Goal: Information Seeking & Learning: Find specific fact

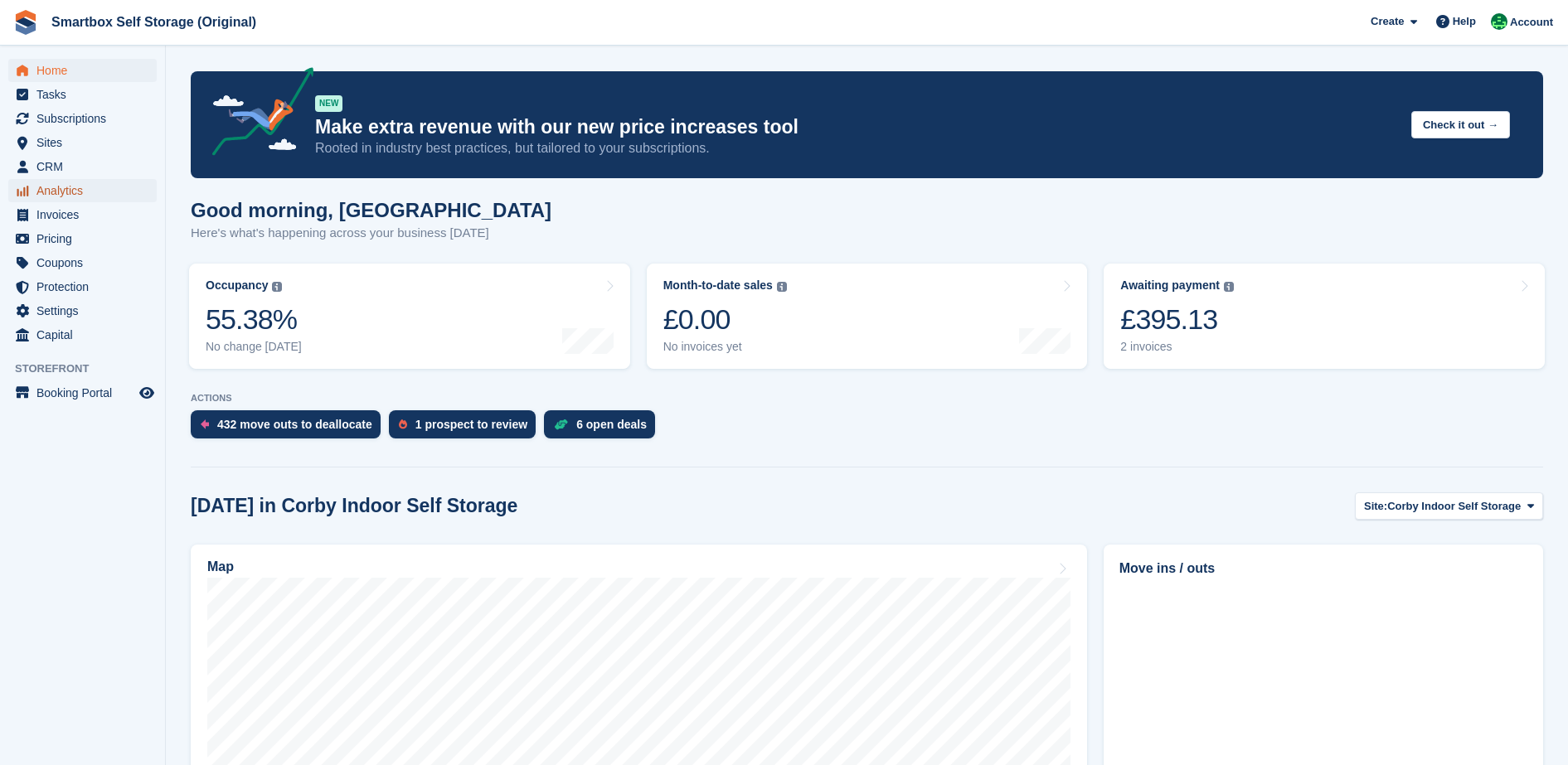
drag, startPoint x: 28, startPoint y: 212, endPoint x: 56, endPoint y: 201, distance: 30.1
click at [56, 201] on span "Analytics" at bounding box center [86, 191] width 100 height 23
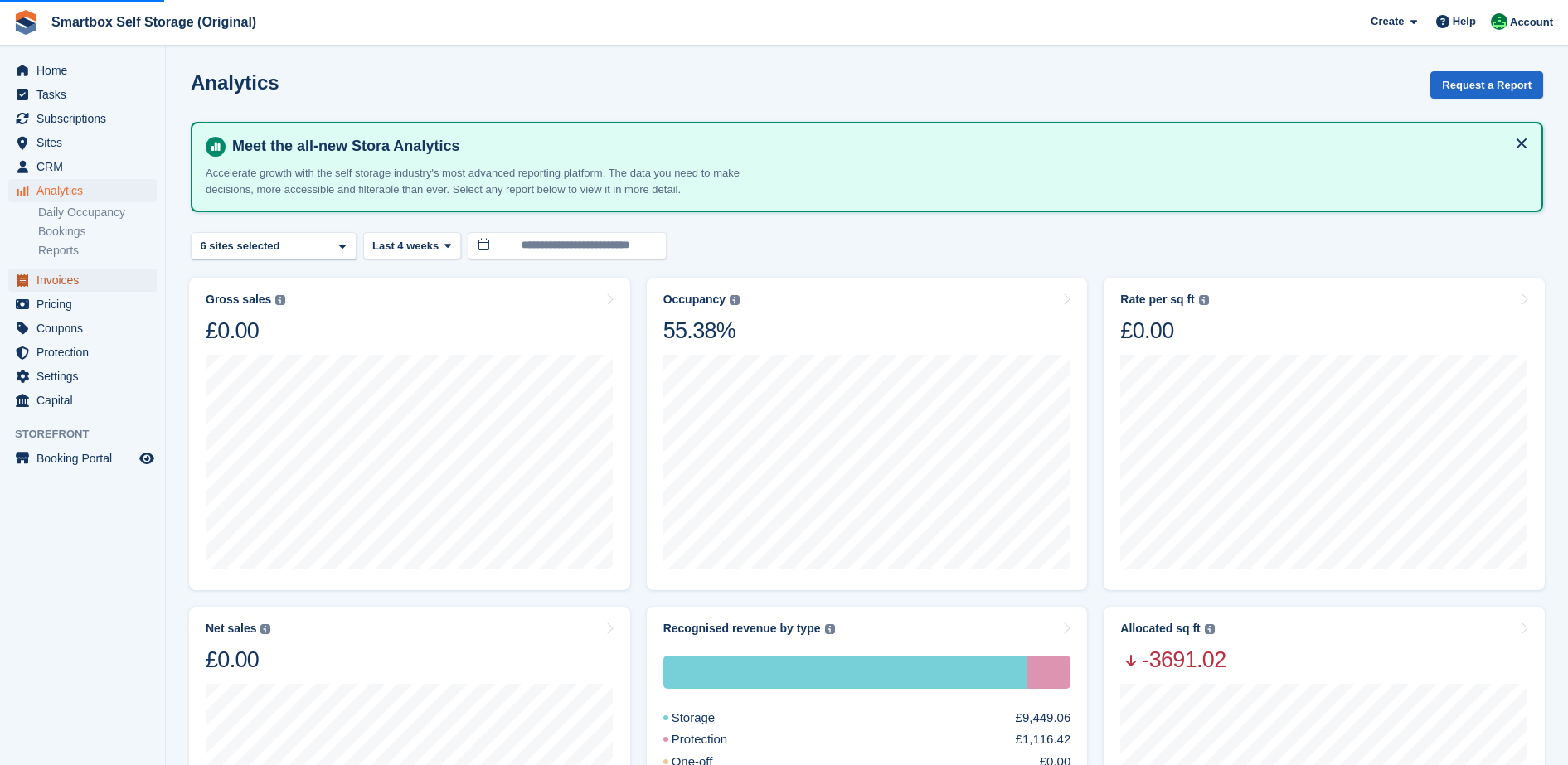
click at [75, 280] on span "Invoices" at bounding box center [86, 281] width 100 height 23
click at [137, 290] on link "Invoices" at bounding box center [82, 281] width 148 height 23
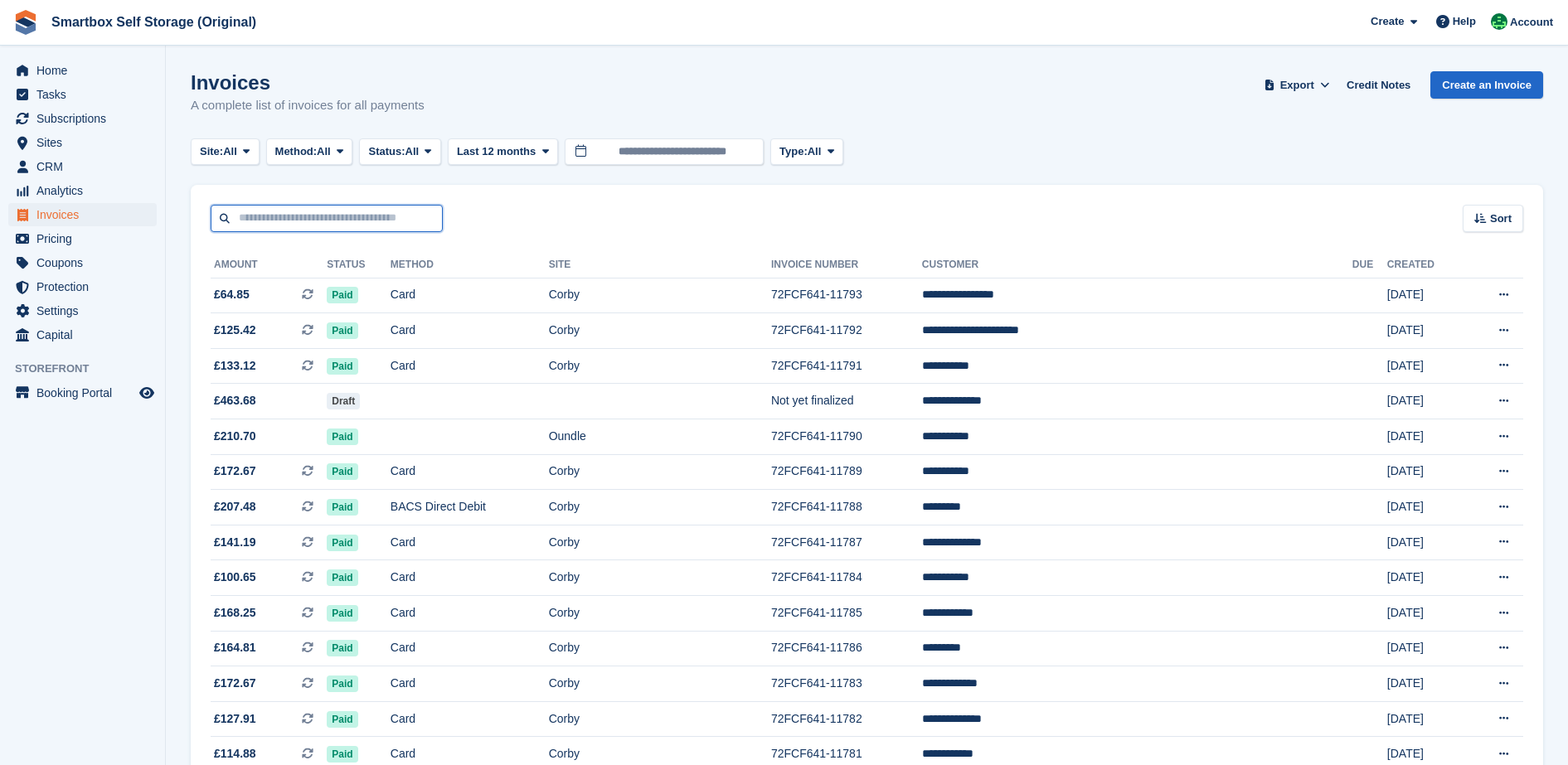
click at [308, 227] on input "text" at bounding box center [326, 218] width 232 height 28
type input "********"
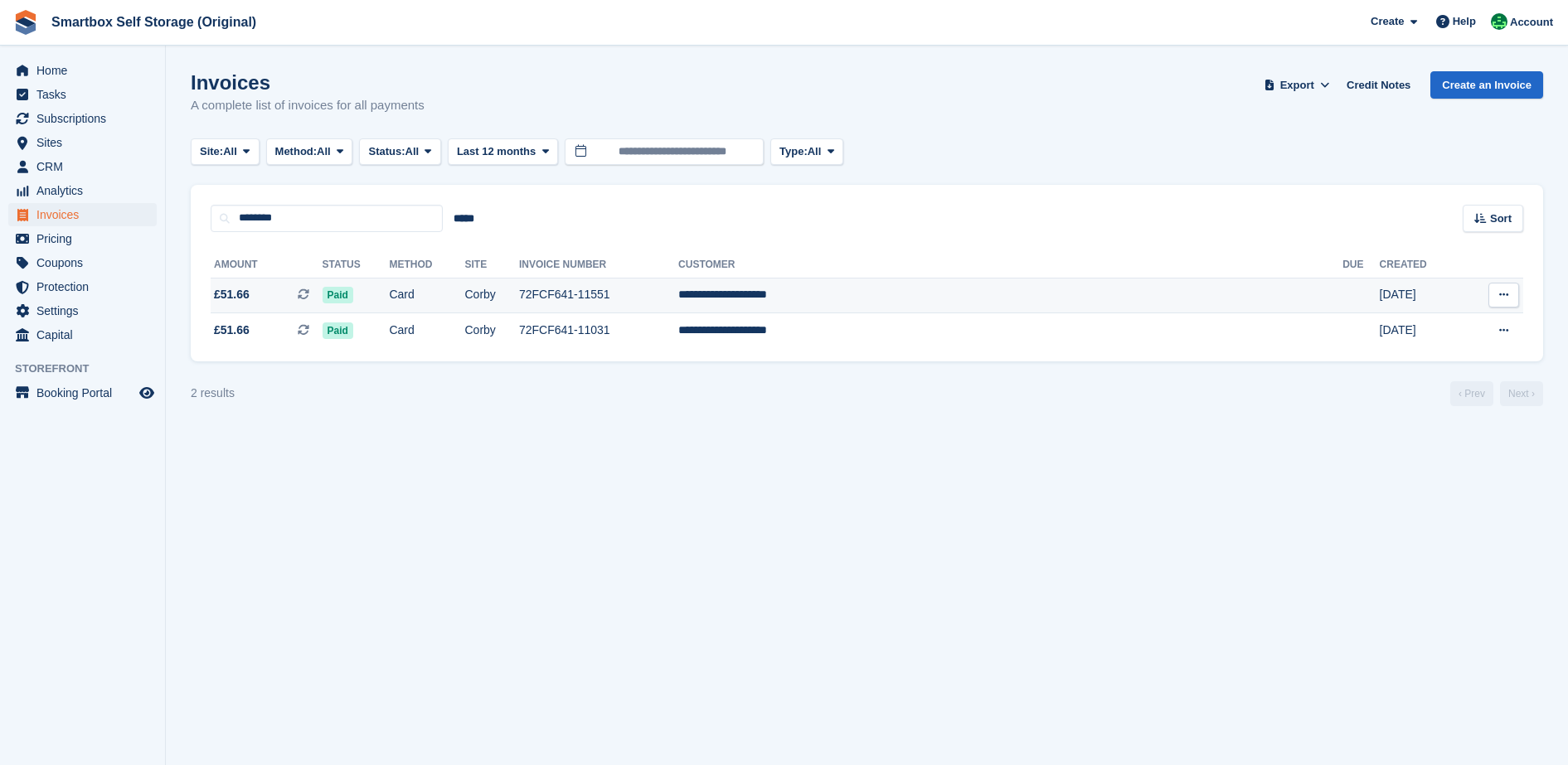
click at [464, 302] on td "Card" at bounding box center [427, 295] width 75 height 36
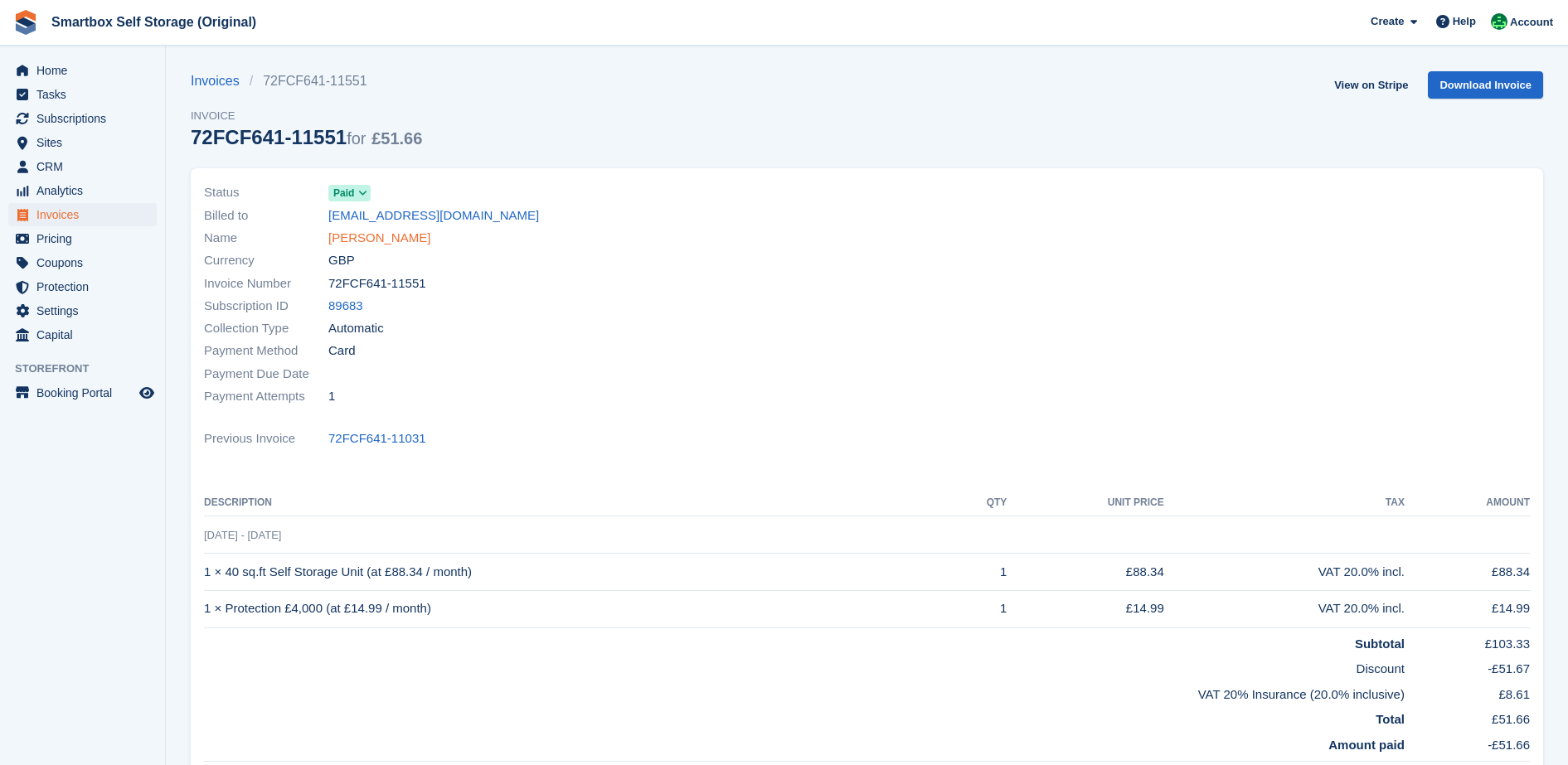
click at [431, 244] on link "[PERSON_NAME]" at bounding box center [380, 238] width 102 height 19
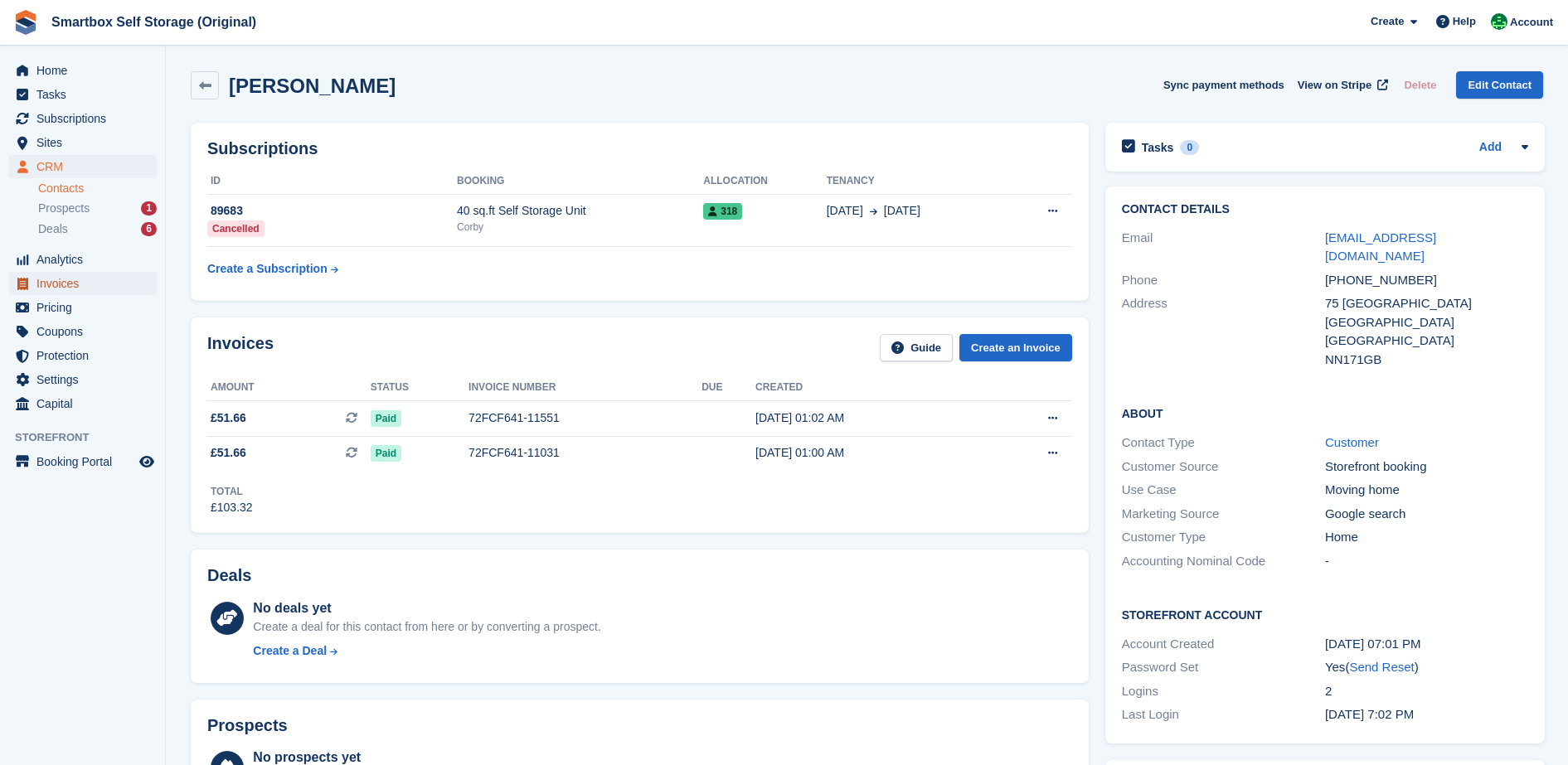
click at [130, 275] on span "Invoices" at bounding box center [86, 284] width 100 height 23
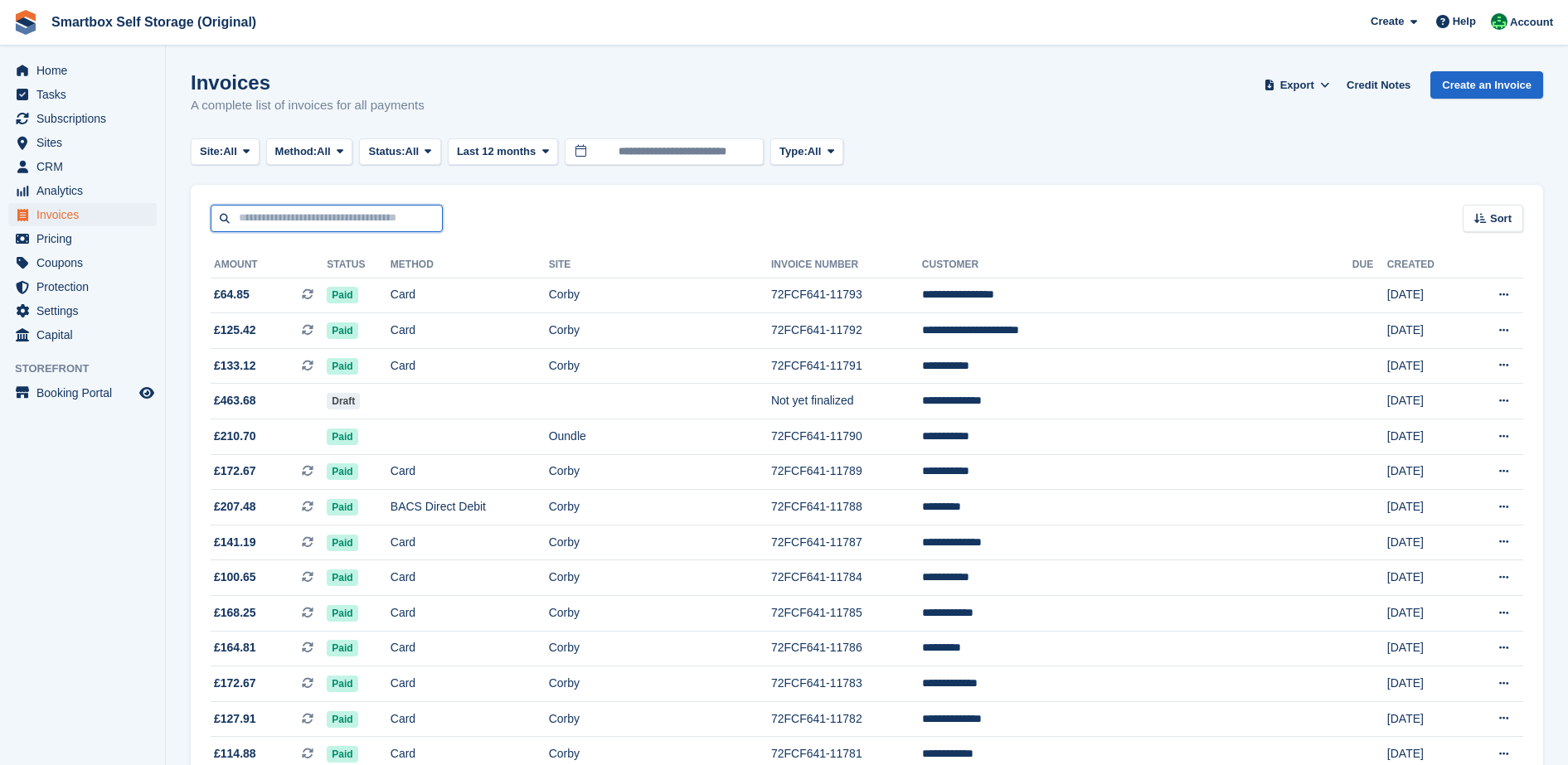
click at [315, 222] on input "text" at bounding box center [326, 218] width 232 height 28
type input "*******"
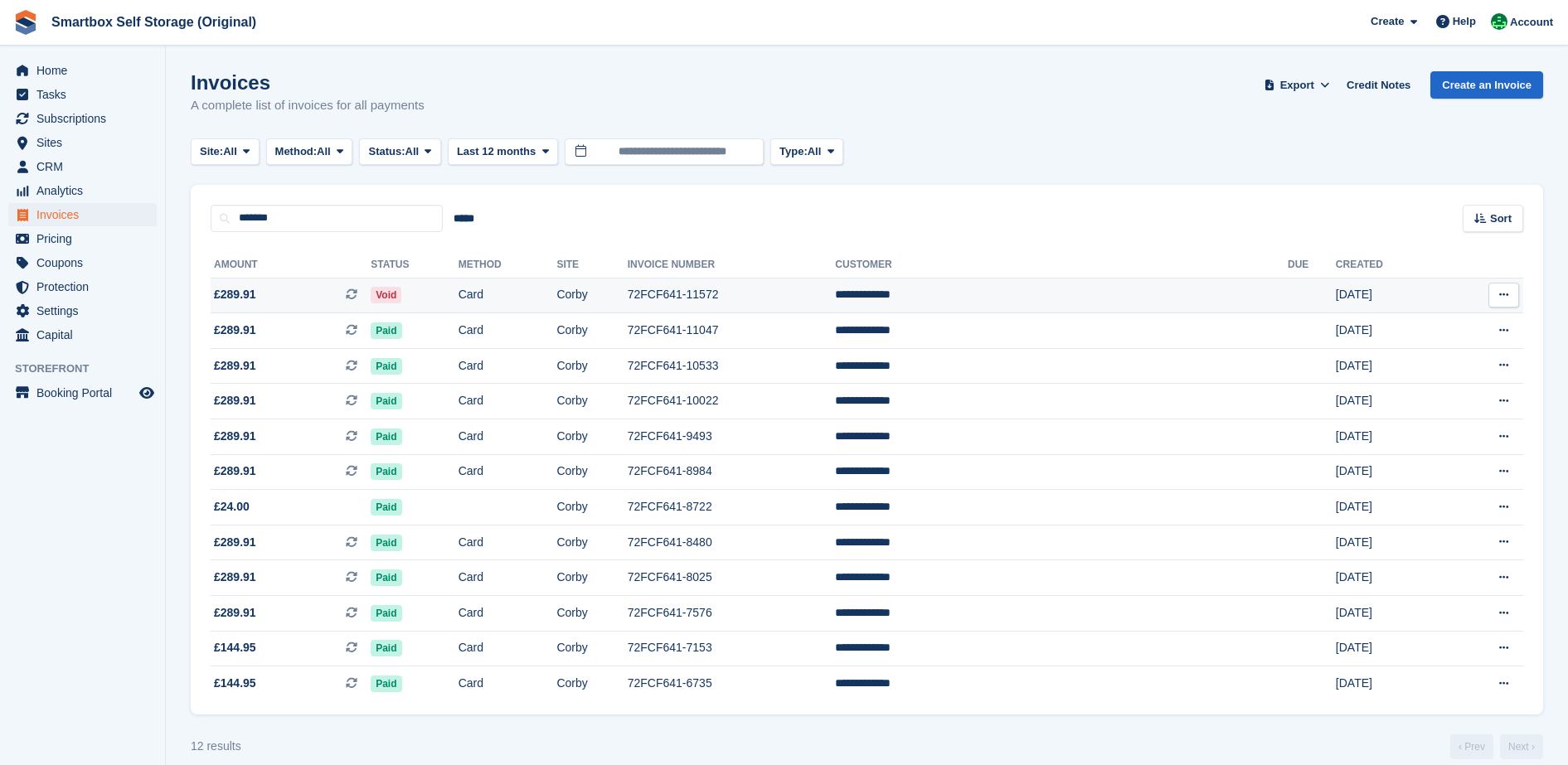
click at [557, 306] on td "Card" at bounding box center [508, 295] width 99 height 36
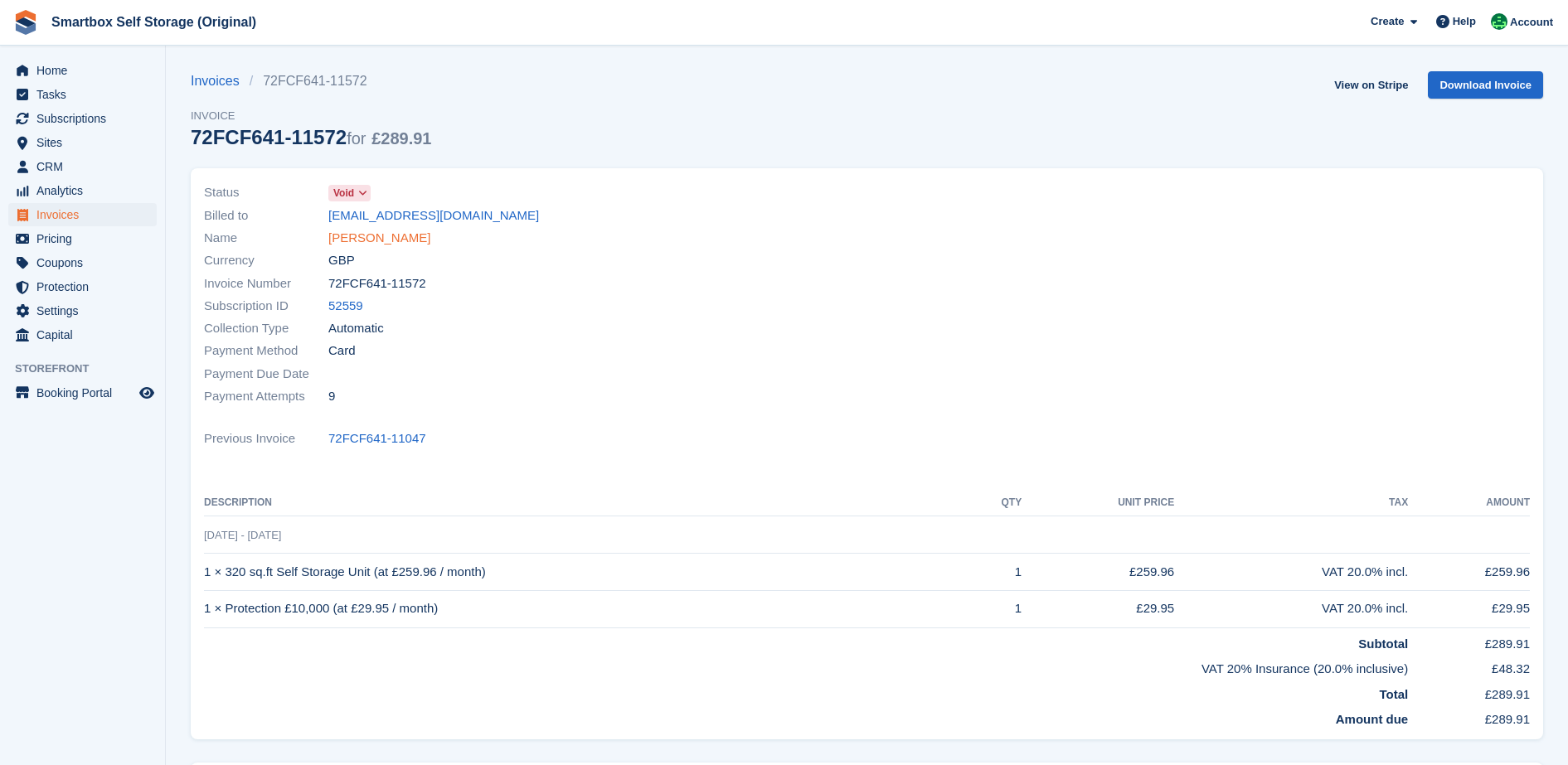
click at [366, 246] on link "Sally Youdale" at bounding box center [380, 238] width 102 height 19
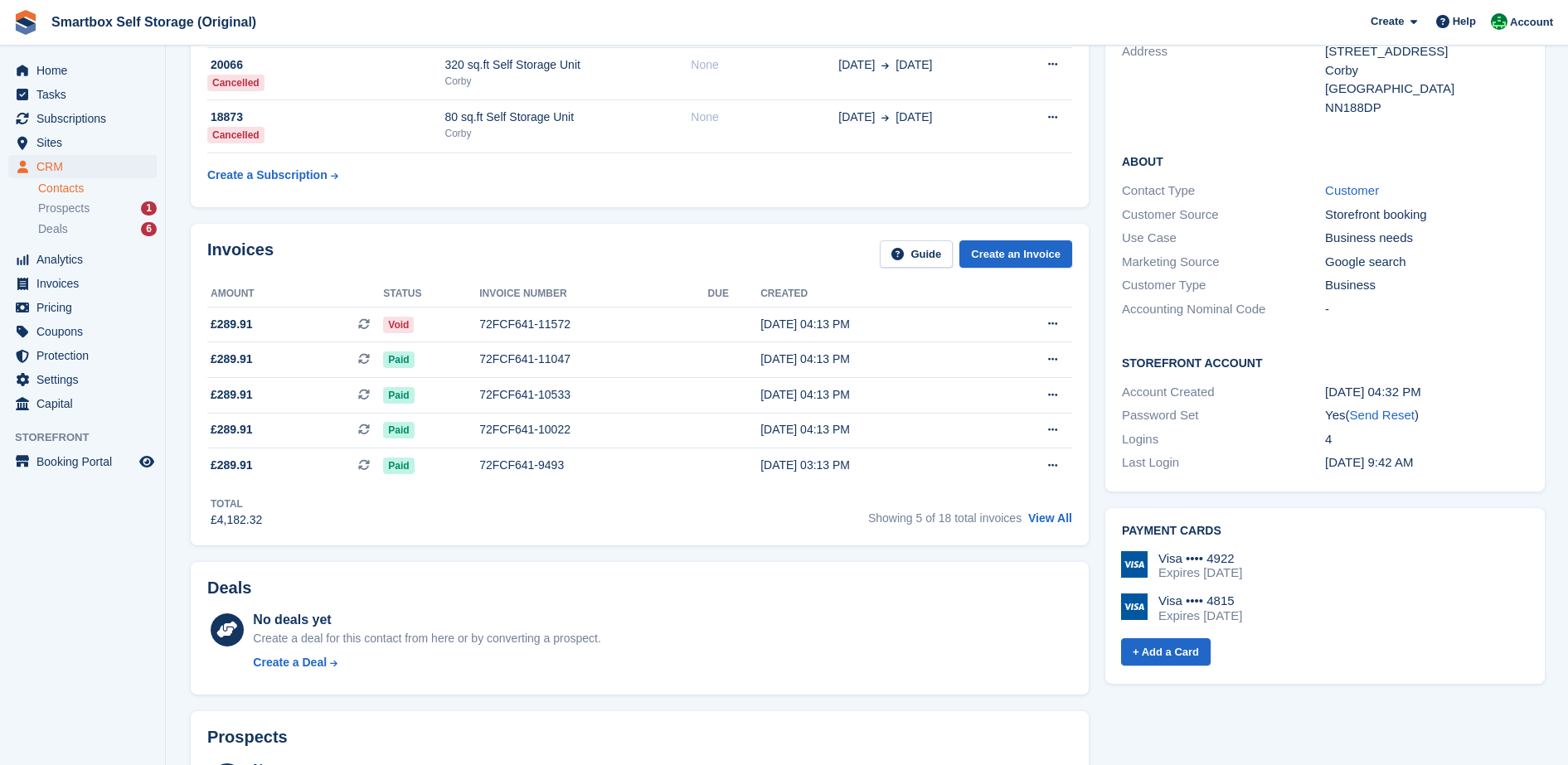
scroll to position [266, 0]
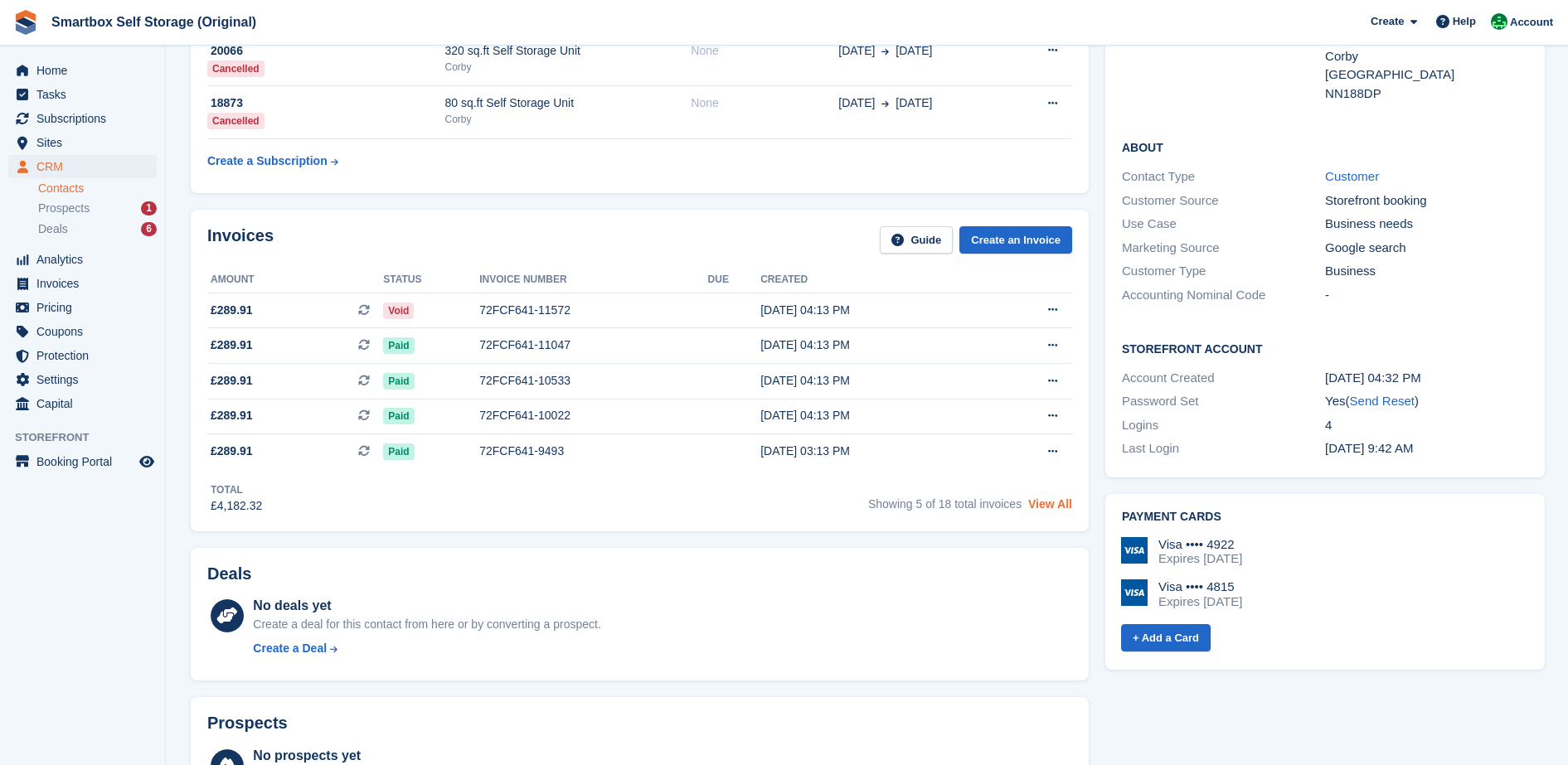
click at [1042, 510] on link "View All" at bounding box center [1050, 504] width 44 height 13
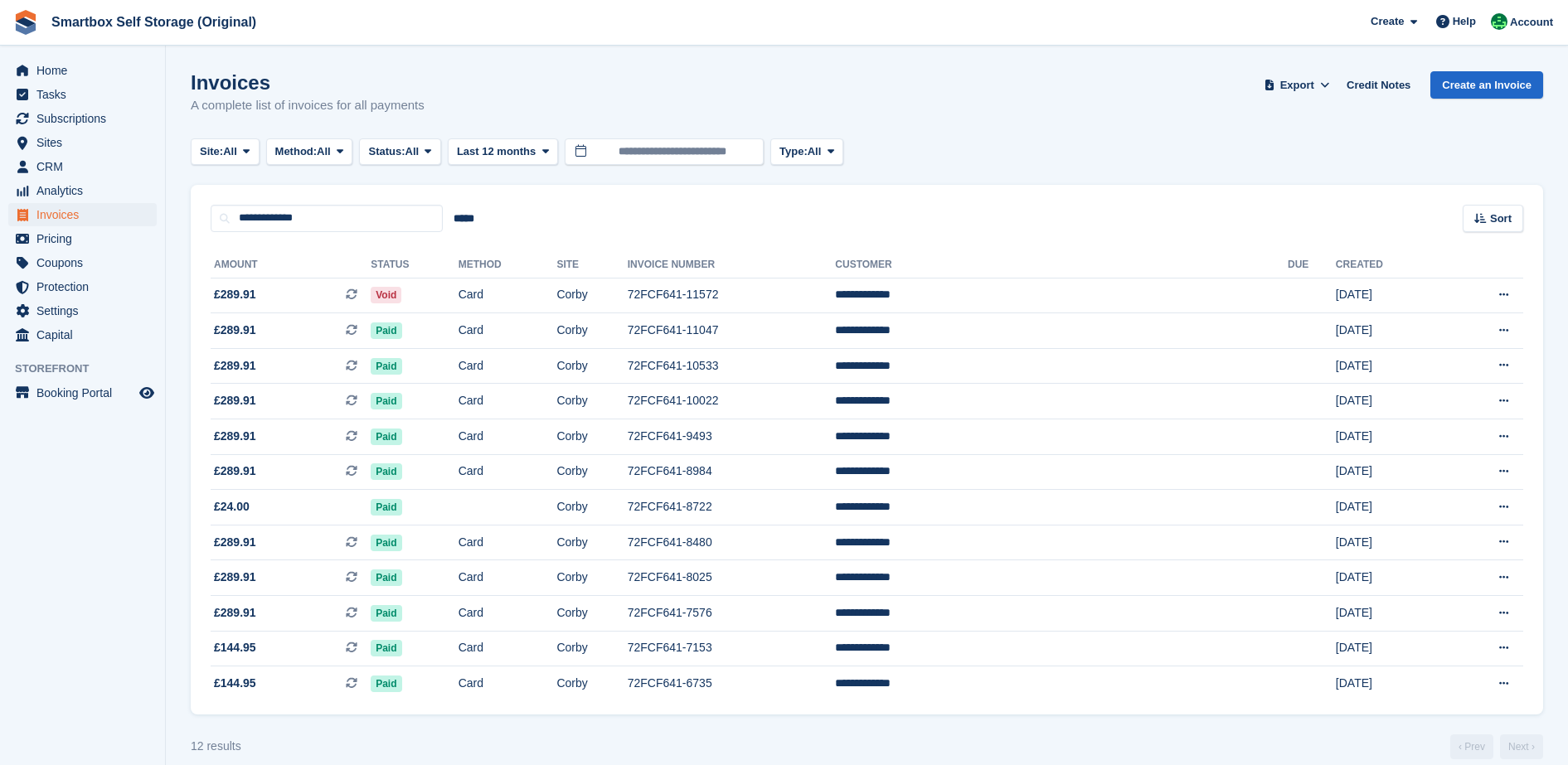
scroll to position [19, 0]
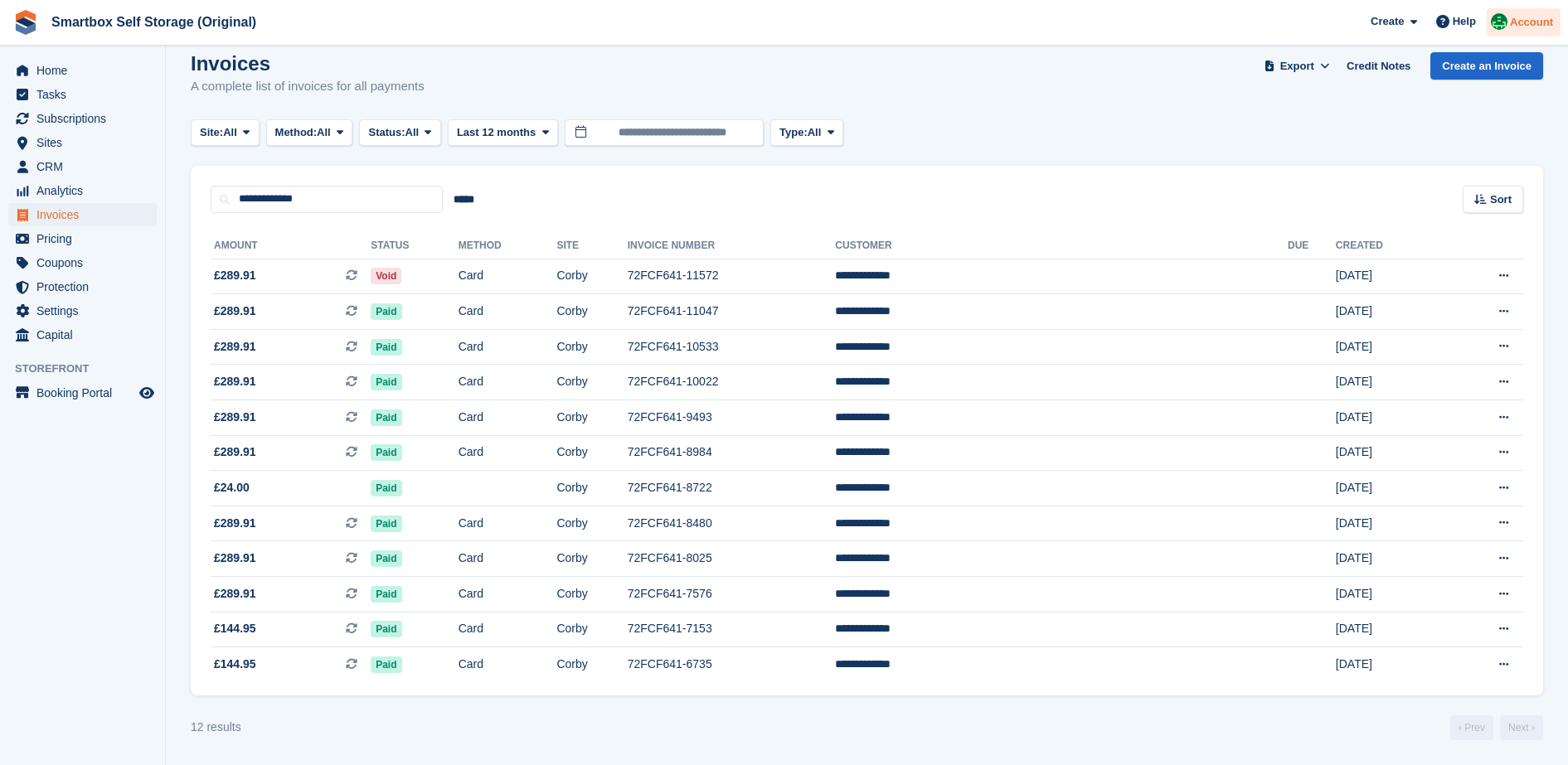
click at [1520, 22] on span "Account" at bounding box center [1531, 23] width 43 height 17
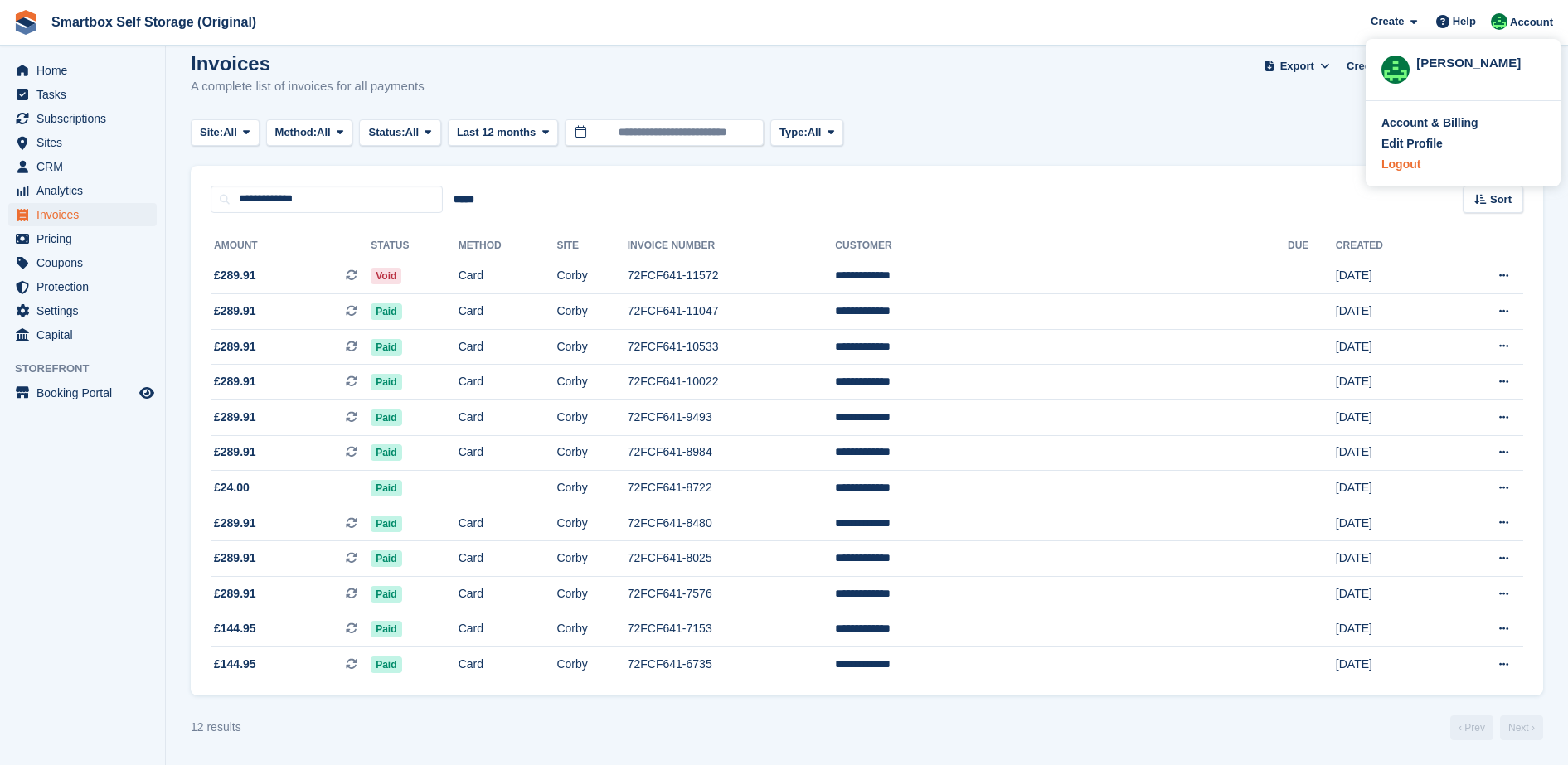
click at [1425, 170] on div "Logout" at bounding box center [1462, 164] width 163 height 18
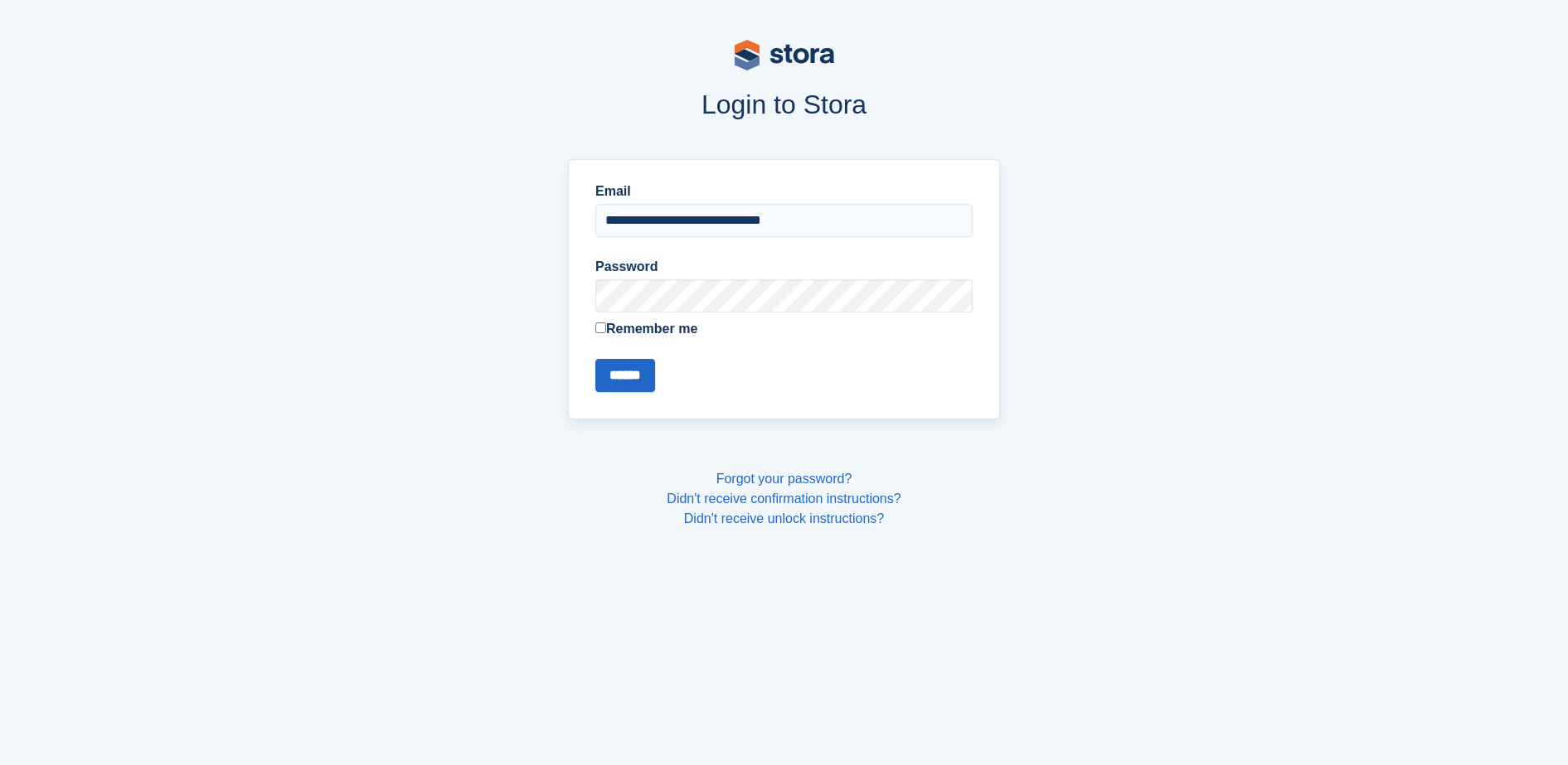
type input "**********"
click at [623, 339] on label "Remember me" at bounding box center [784, 329] width 377 height 20
click at [613, 385] on input "******" at bounding box center [624, 375] width 60 height 34
